Goal: Obtain resource: Obtain resource

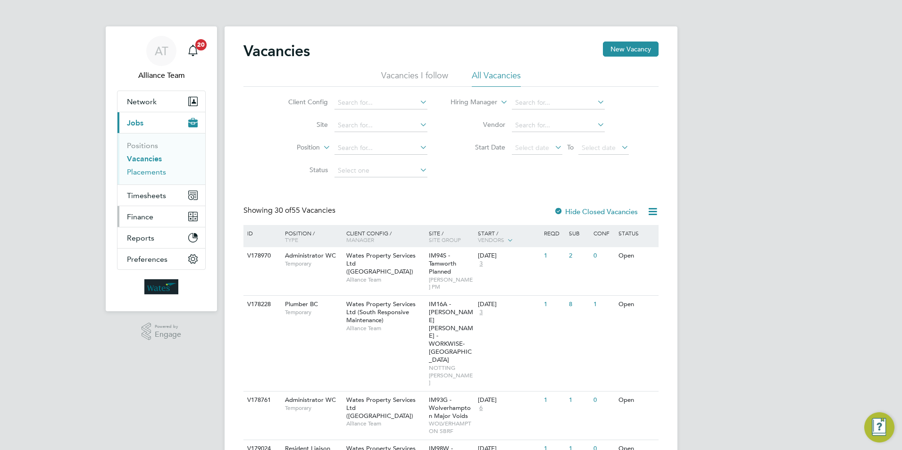
click at [160, 173] on link "Placements" at bounding box center [146, 172] width 39 height 9
click at [148, 172] on link "Placements" at bounding box center [146, 172] width 39 height 9
click at [144, 171] on link "Placements" at bounding box center [146, 172] width 39 height 9
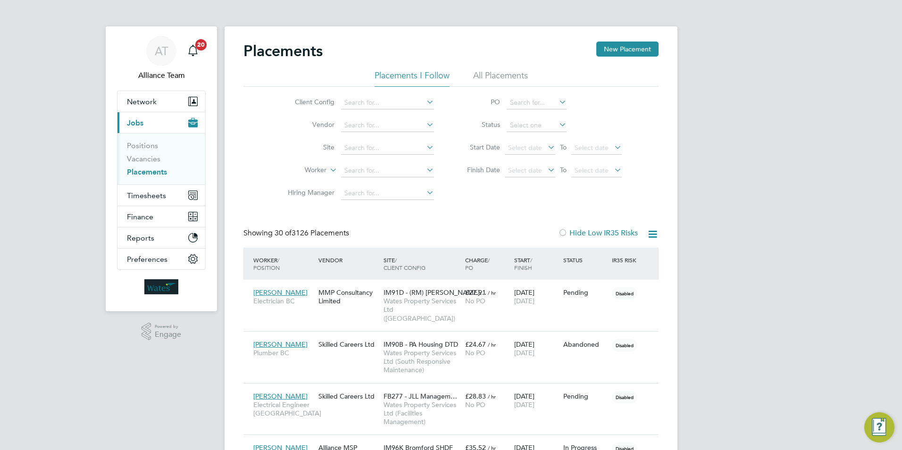
click at [655, 234] on icon at bounding box center [653, 234] width 12 height 12
click at [602, 257] on li "Download Placements Report" at bounding box center [606, 256] width 101 height 13
click at [376, 169] on input at bounding box center [387, 170] width 93 height 13
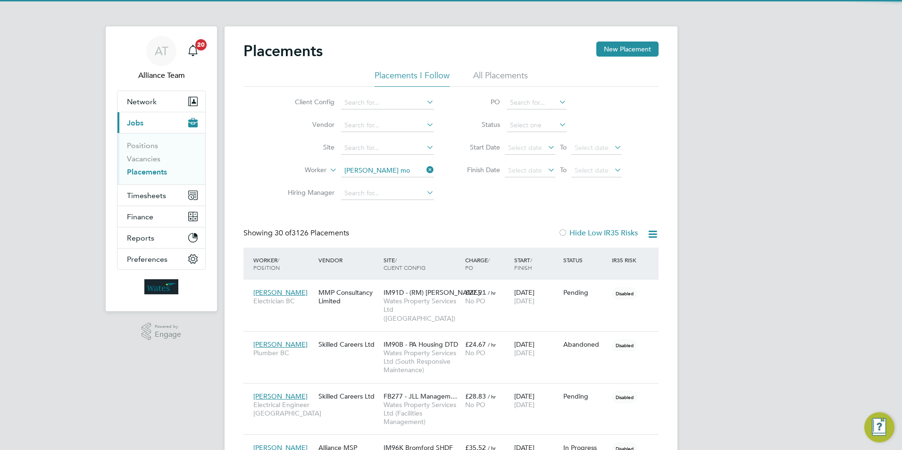
click at [393, 182] on li "Trisha Mo ore" at bounding box center [388, 183] width 94 height 13
type input "[PERSON_NAME]"
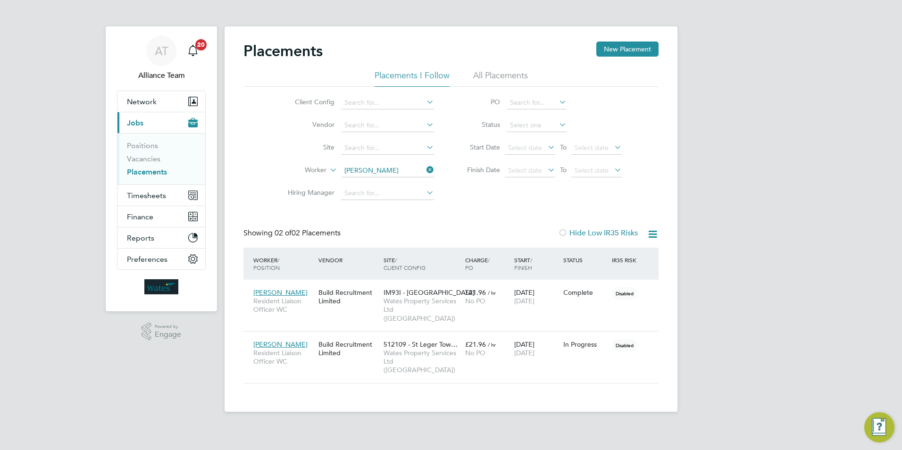
scroll to position [44, 82]
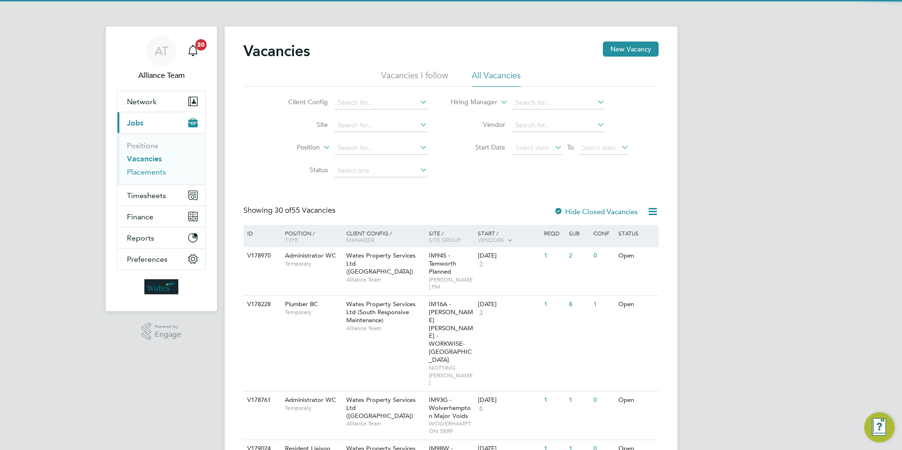
click at [143, 175] on link "Placements" at bounding box center [146, 172] width 39 height 9
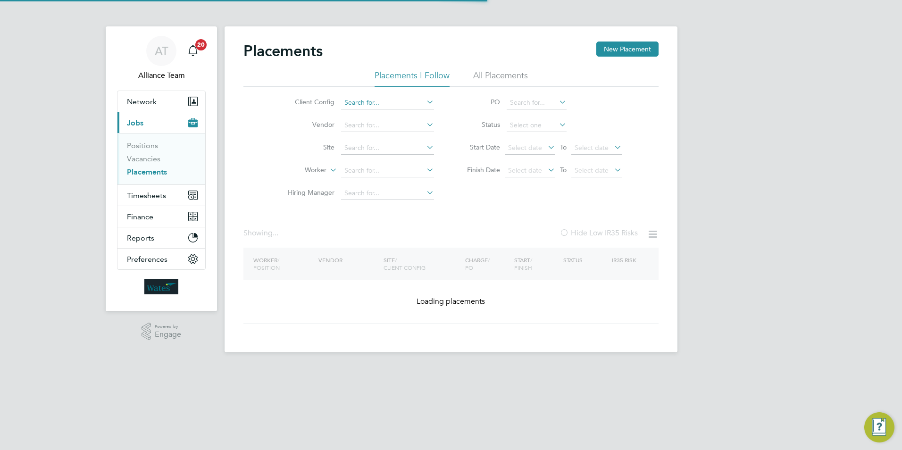
click at [358, 107] on input at bounding box center [387, 102] width 93 height 13
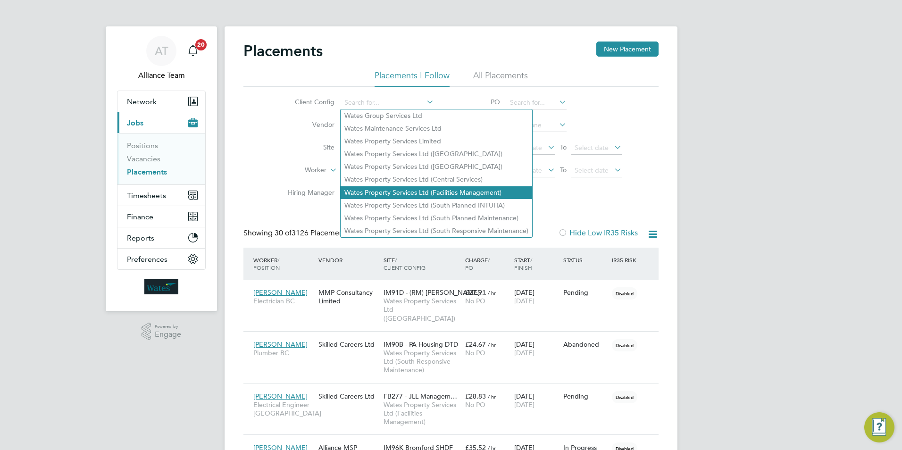
click at [384, 194] on li "Wates Property Services Ltd (Facilities Management)" at bounding box center [437, 192] width 192 height 13
type input "Wates Property Services Ltd (Facilities Management)"
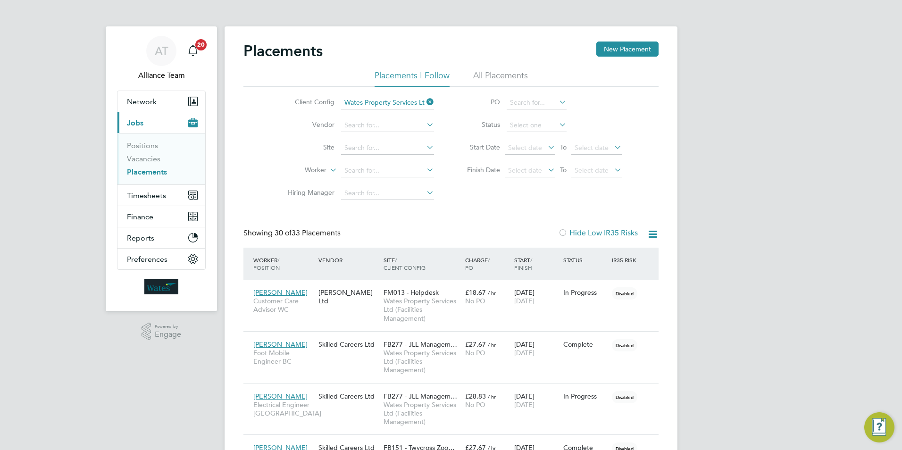
click at [654, 236] on icon at bounding box center [653, 234] width 12 height 12
click at [621, 256] on li "Download Placements Report" at bounding box center [606, 256] width 101 height 13
